Goal: Transaction & Acquisition: Purchase product/service

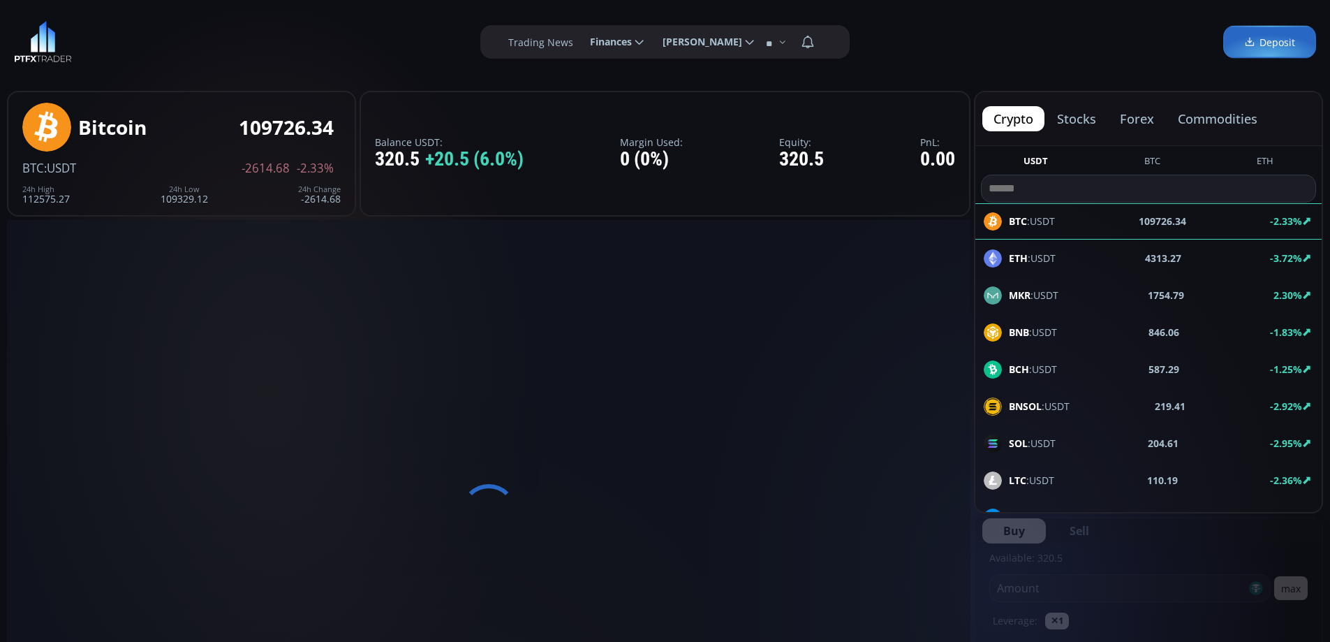
click at [1269, 47] on span "Deposit" at bounding box center [1269, 42] width 51 height 15
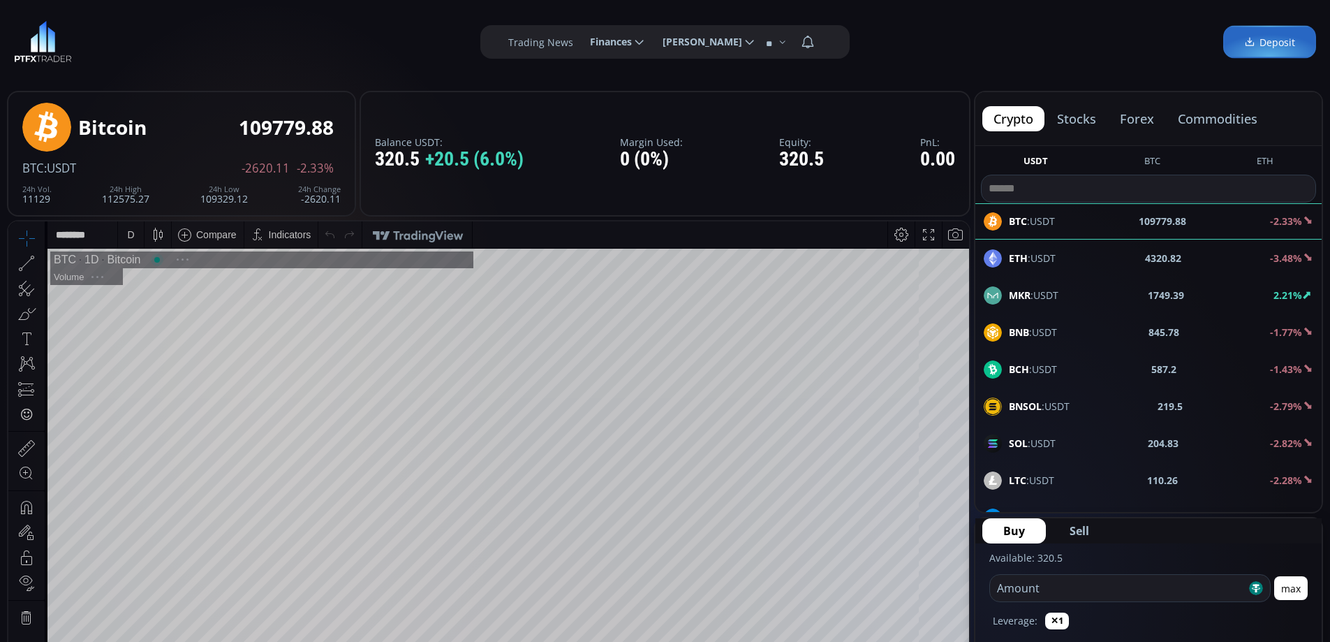
scroll to position [194, 0]
click at [1141, 119] on button "forex" at bounding box center [1137, 118] width 57 height 25
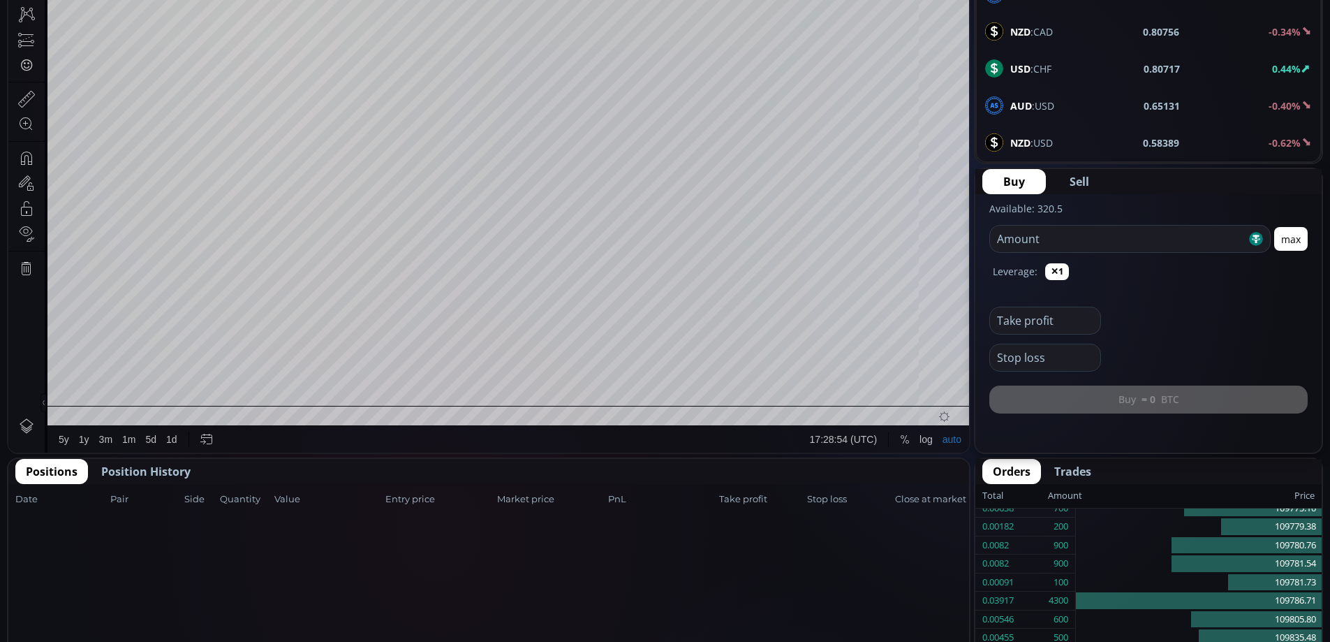
scroll to position [140, 0]
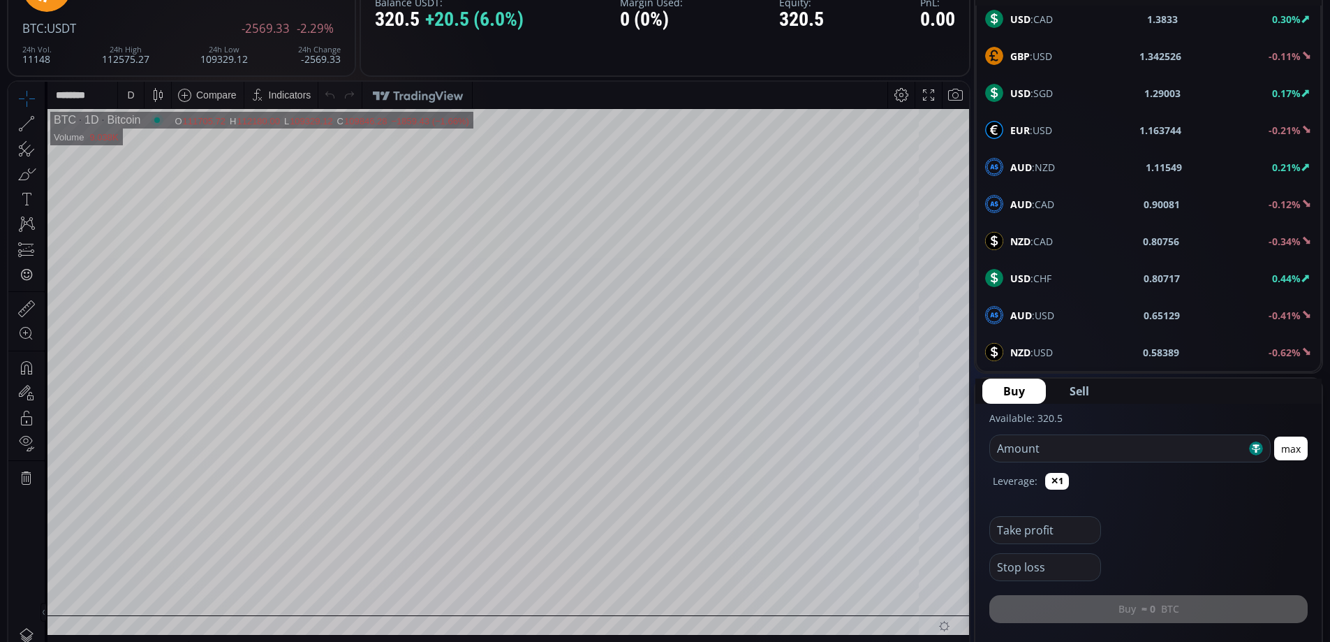
click at [1037, 313] on span "AUD :USD" at bounding box center [1032, 315] width 44 height 15
click at [130, 93] on div "D" at bounding box center [130, 94] width 7 height 11
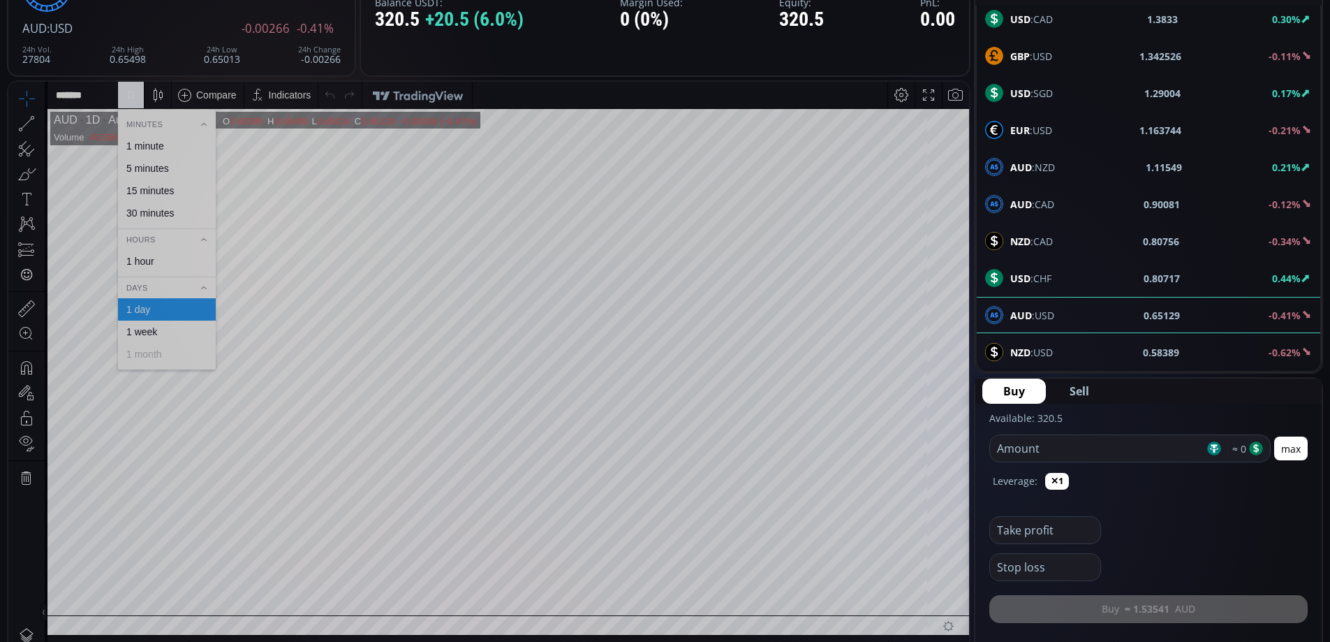
click at [153, 259] on div "1 hour" at bounding box center [140, 261] width 28 height 11
